Goal: Task Accomplishment & Management: Complete application form

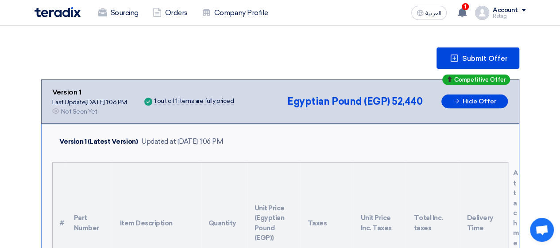
scroll to position [99, 0]
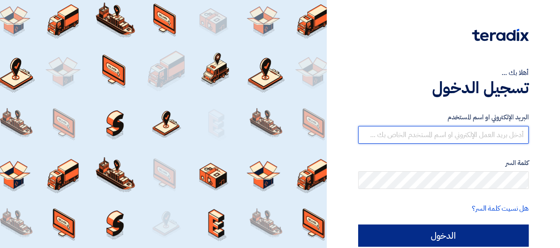
type input "[EMAIL_ADDRESS][DOMAIN_NAME]"
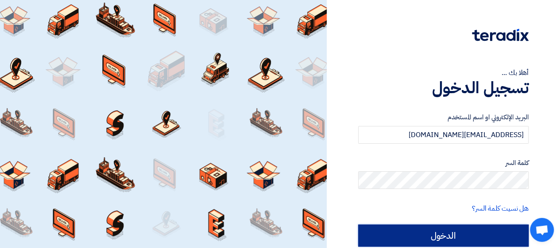
click at [488, 228] on input "الدخول" at bounding box center [443, 235] width 170 height 22
type input "Sign in"
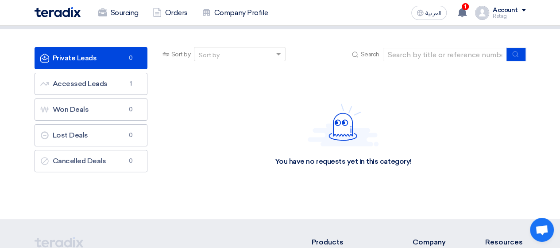
scroll to position [44, 0]
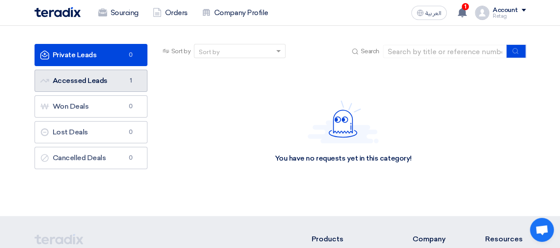
click at [101, 81] on link "Accessed Leads Accessed Leads 1" at bounding box center [91, 81] width 113 height 22
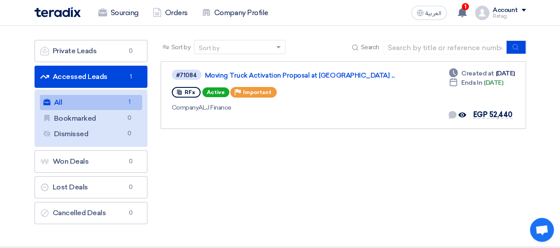
scroll to position [62, 0]
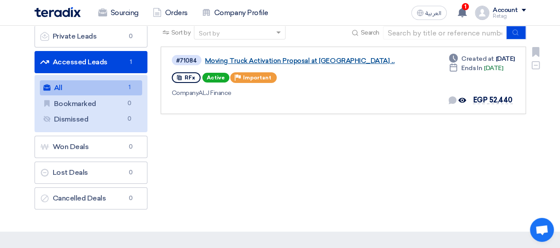
click at [317, 60] on link "Moving Truck Activation Proposal at [GEOGRAPHIC_DATA] ..." at bounding box center [315, 61] width 221 height 8
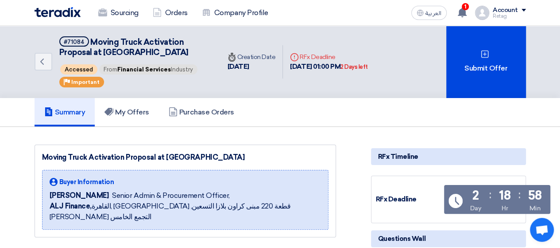
click at [192, 160] on div "Moving Truck Activation Proposal at [GEOGRAPHIC_DATA]" at bounding box center [185, 157] width 286 height 11
click at [121, 104] on link "My Offers" at bounding box center [127, 112] width 64 height 28
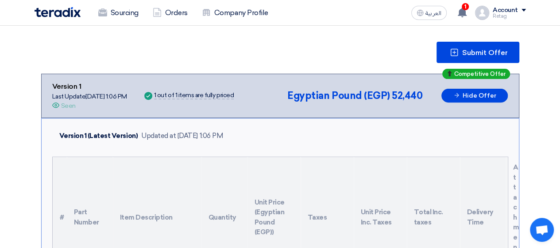
scroll to position [111, 0]
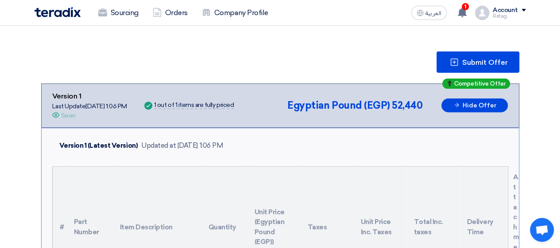
click at [385, 54] on div "Submit Offer" at bounding box center [280, 61] width 478 height 21
